Goal: Task Accomplishment & Management: Complete application form

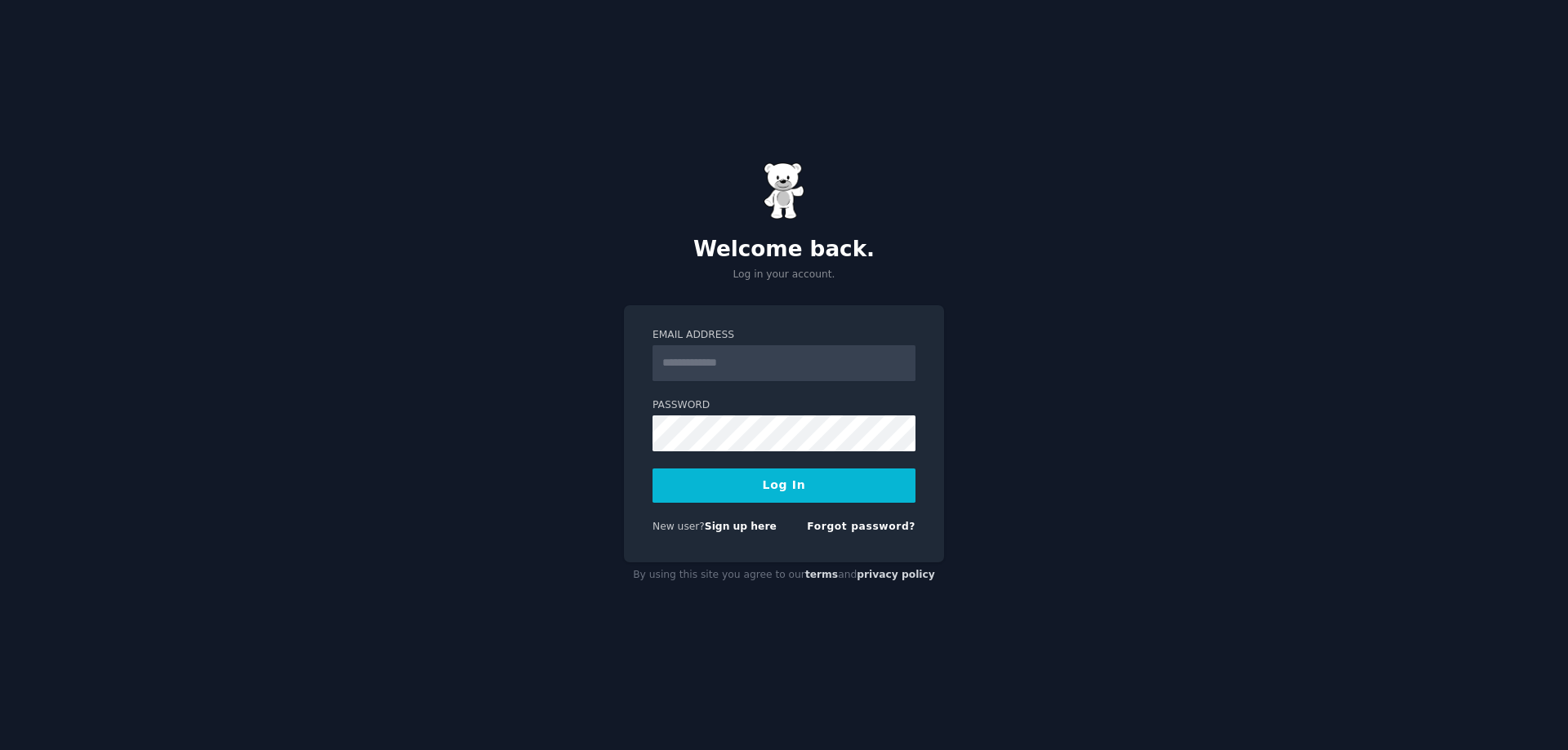
click at [737, 364] on input "Email Address" at bounding box center [784, 363] width 263 height 36
click at [716, 523] on font "在此注册" at bounding box center [711, 527] width 39 height 12
